Goal: Task Accomplishment & Management: Use online tool/utility

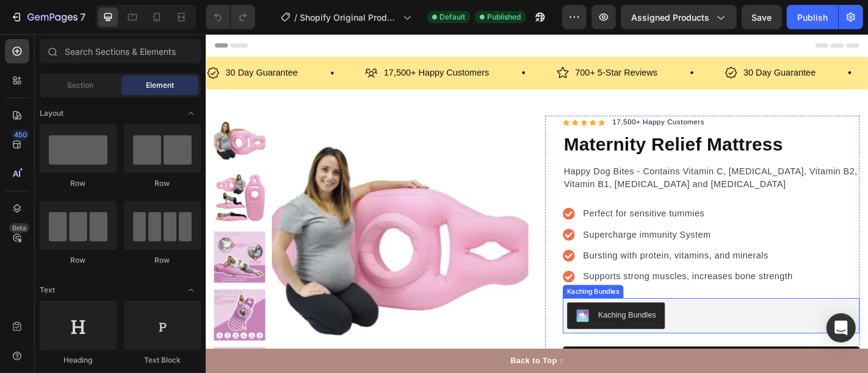
click at [643, 326] on div "Kaching Bundles" at bounding box center [764, 345] width 328 height 39
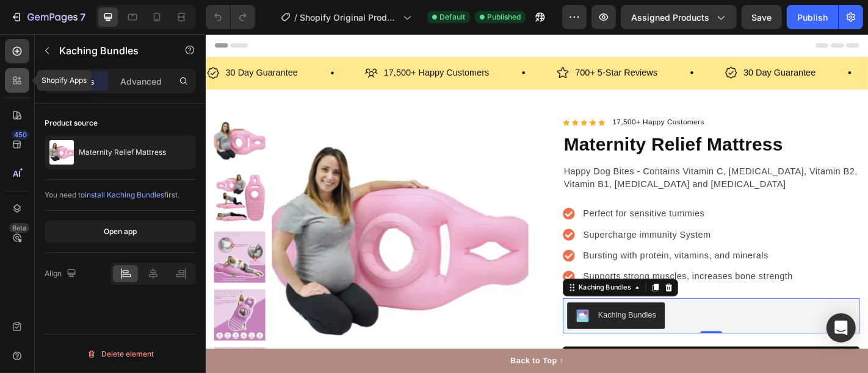
click at [15, 81] on icon at bounding box center [17, 80] width 12 height 12
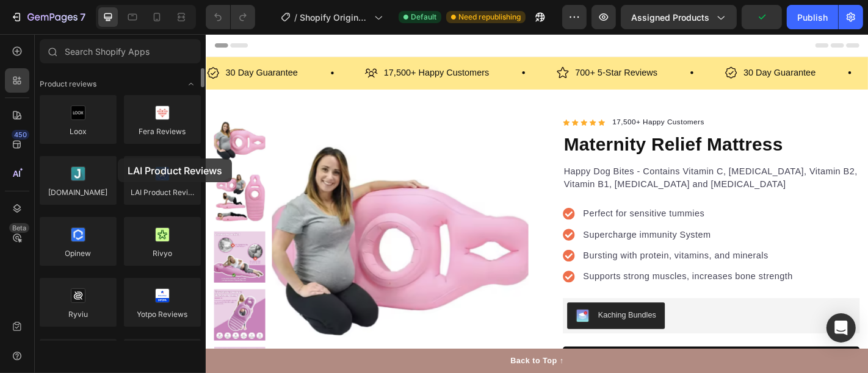
drag, startPoint x: 163, startPoint y: 173, endPoint x: 118, endPoint y: 159, distance: 47.3
click at [118, 159] on div "Loox Fera Reviews [DOMAIN_NAME] LAI Product Reviews Opinew Rivyo [GEOGRAPHIC_DA…" at bounding box center [120, 338] width 161 height 487
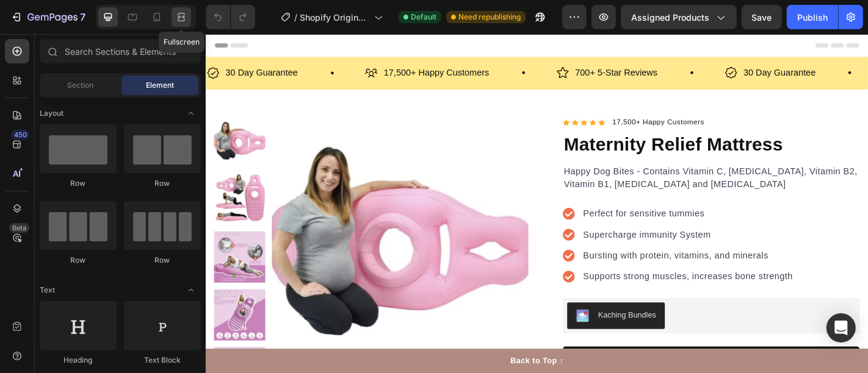
click at [178, 15] on icon at bounding box center [181, 14] width 7 height 2
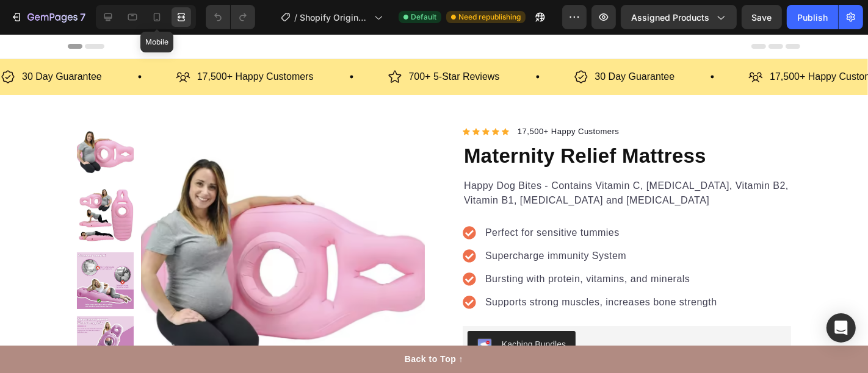
click at [146, 7] on div "Mobile" at bounding box center [146, 17] width 100 height 24
click at [156, 15] on icon at bounding box center [157, 17] width 12 height 12
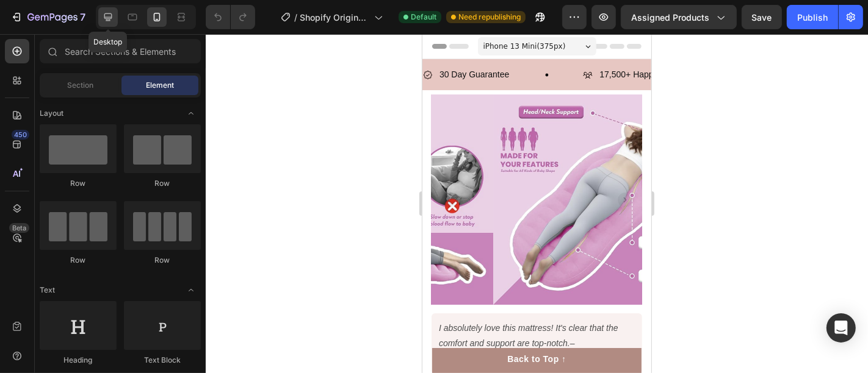
click at [107, 21] on icon at bounding box center [108, 17] width 12 height 12
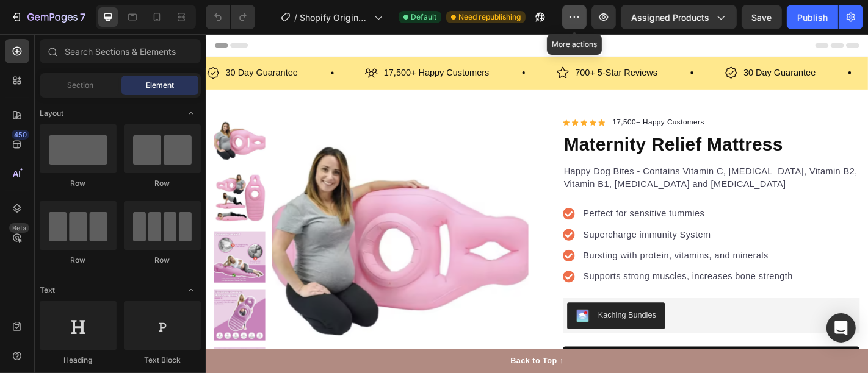
click at [580, 15] on icon "button" at bounding box center [574, 17] width 12 height 12
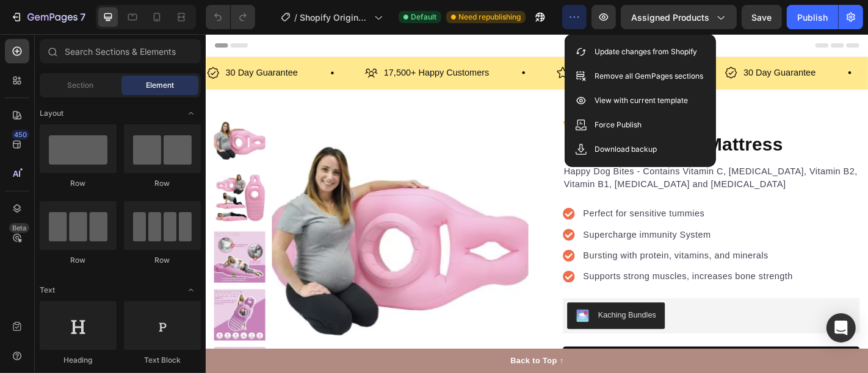
click at [583, 13] on button "button" at bounding box center [574, 17] width 24 height 24
